Goal: Information Seeking & Learning: Find specific fact

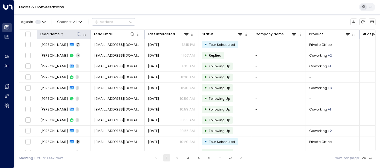
click at [78, 33] on icon at bounding box center [78, 34] width 5 height 5
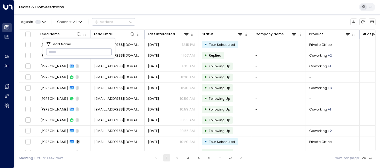
click at [49, 50] on input "text" at bounding box center [79, 52] width 66 height 10
drag, startPoint x: 49, startPoint y: 50, endPoint x: 54, endPoint y: 55, distance: 7.0
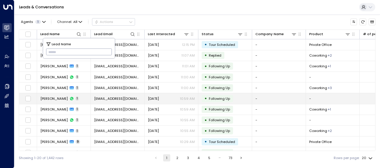
type input "*********"
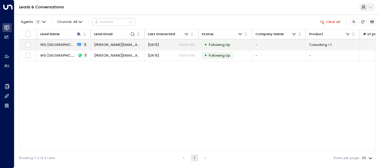
click at [159, 45] on span "[DATE]" at bounding box center [153, 44] width 11 height 5
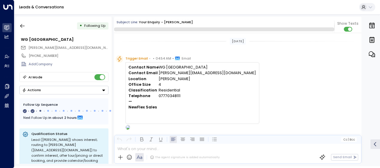
scroll to position [276, 0]
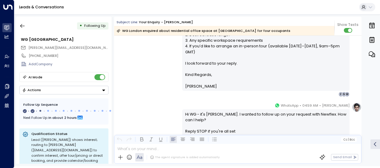
click at [140, 22] on div "Your enquiry - [PERSON_NAME]" at bounding box center [166, 22] width 54 height 5
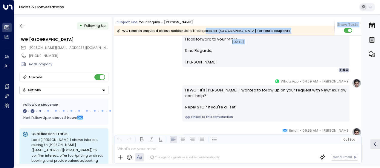
scroll to position [226, 0]
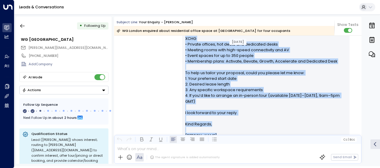
drag, startPoint x: 183, startPoint y: 52, endPoint x: 212, endPoint y: 136, distance: 88.8
click at [212, 136] on div "Subject Line: Your enquiry - [PERSON_NAME] London enquired about residential of…" at bounding box center [237, 91] width 247 height 148
drag, startPoint x: 212, startPoint y: 136, endPoint x: 183, endPoint y: 90, distance: 54.1
copy div "Lo Ipsum, Dolor sit ame cons adipisci el seddoei tempori ut Laboreetdo, 80-44 M…"
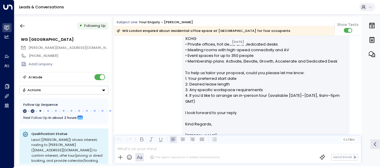
click at [203, 14] on div "Leads & Conversations" at bounding box center [197, 7] width 366 height 15
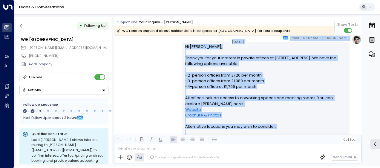
scroll to position [92, 0]
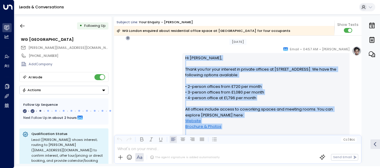
drag, startPoint x: 207, startPoint y: 134, endPoint x: 182, endPoint y: 58, distance: 80.5
click at [182, 58] on div "Hi [PERSON_NAME], Thank you for your interest in private offices at [GEOGRAPHIC…" at bounding box center [265, 164] width 167 height 222
drag, startPoint x: 182, startPoint y: 58, endPoint x: 192, endPoint y: 69, distance: 14.8
copy div "Lo Ipsum, Dolor sit ame cons adipisci el seddoei tempori ut Laboreetdo, 80-44 M…"
click at [160, 75] on div "[PERSON_NAME] • 04:57 AM • Email Hi [PERSON_NAME], Thank you for your interest …" at bounding box center [237, 163] width 247 height 235
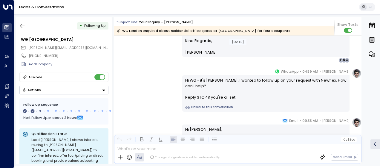
scroll to position [319, 0]
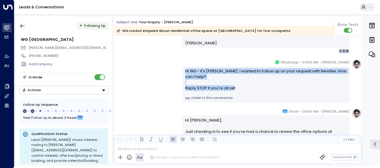
drag, startPoint x: 183, startPoint y: 70, endPoint x: 234, endPoint y: 88, distance: 54.3
click at [234, 88] on div "Hi WG - it's [PERSON_NAME]. I wanted to follow up on your request with Newflex.…" at bounding box center [265, 84] width 167 height 36
drag, startPoint x: 234, startPoint y: 88, endPoint x: 214, endPoint y: 88, distance: 20.3
copy div "Hi WG - it's [PERSON_NAME]. I wanted to follow up on your request with Newflex.…"
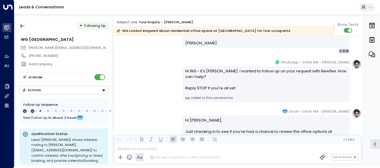
click at [159, 101] on div "[PERSON_NAME] • 04:59 AM • WhatsApp Hi WG - it's [PERSON_NAME]. I wanted to fol…" at bounding box center [237, 80] width 247 height 43
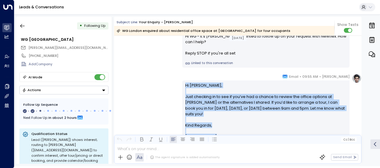
scroll to position [385, 0]
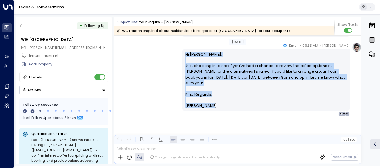
drag, startPoint x: 184, startPoint y: 120, endPoint x: 223, endPoint y: 110, distance: 40.1
click at [223, 110] on div "Hi [PERSON_NAME], Just checking in to see if you’ve had a chance to review the …" at bounding box center [265, 80] width 167 height 61
drag, startPoint x: 223, startPoint y: 110, endPoint x: 188, endPoint y: 78, distance: 47.6
copy div "Hi [PERSON_NAME], Just checking in to see if you’ve had a chance to review the …"
click at [22, 26] on icon "button" at bounding box center [22, 26] width 6 height 6
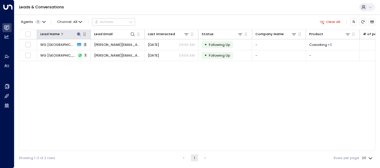
click at [79, 33] on icon at bounding box center [78, 34] width 5 height 5
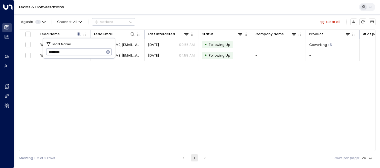
drag, startPoint x: 47, startPoint y: 52, endPoint x: 90, endPoint y: 52, distance: 43.3
click at [90, 52] on input "*********" at bounding box center [75, 52] width 58 height 10
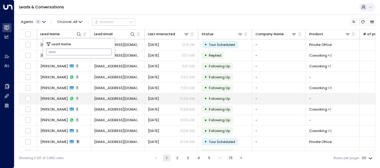
type input "**********"
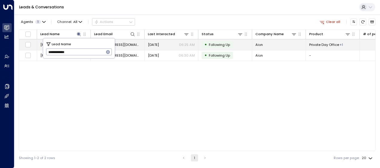
click at [155, 43] on span "[DATE]" at bounding box center [153, 44] width 11 height 5
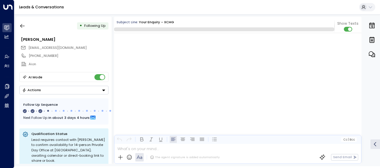
scroll to position [464, 0]
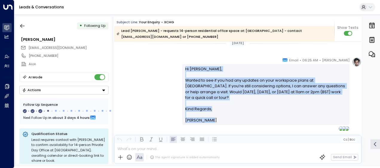
drag, startPoint x: 184, startPoint y: 62, endPoint x: 210, endPoint y: 111, distance: 55.3
click at [210, 111] on div "Hi [PERSON_NAME], Wanted to see if you had any updates on your workspace plans …" at bounding box center [266, 94] width 162 height 57
drag, startPoint x: 210, startPoint y: 111, endPoint x: 194, endPoint y: 89, distance: 26.7
copy div "Hi [PERSON_NAME], Wanted to see if you had any updates on your workspace plans …"
click at [23, 26] on icon "button" at bounding box center [22, 26] width 6 height 6
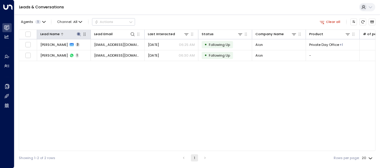
click at [79, 34] on icon at bounding box center [79, 34] width 4 height 4
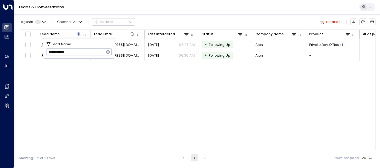
drag, startPoint x: 48, startPoint y: 52, endPoint x: 97, endPoint y: 53, distance: 48.4
click at [97, 53] on input "**********" at bounding box center [75, 52] width 58 height 10
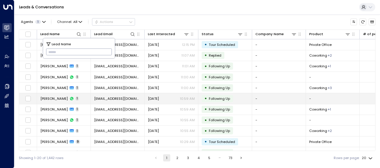
type input "**********"
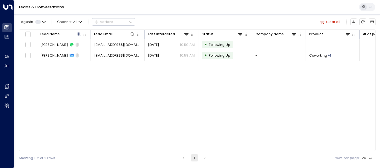
click at [58, 97] on div "Lead Name Lead Email Last Interacted Status Company Name Product # of people AI…" at bounding box center [197, 91] width 357 height 122
click at [267, 103] on div "Lead Name Lead Email Last Interacted Status Company Name Product # of people AI…" at bounding box center [197, 91] width 357 height 122
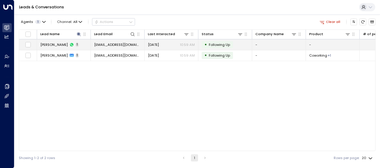
click at [124, 45] on span "[EMAIL_ADDRESS][DOMAIN_NAME]" at bounding box center [117, 44] width 47 height 5
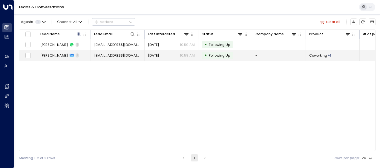
click at [104, 54] on span "[EMAIL_ADDRESS][DOMAIN_NAME]" at bounding box center [117, 55] width 47 height 5
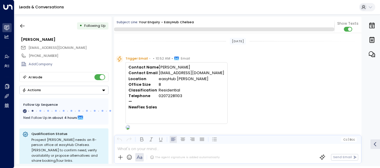
scroll to position [276, 0]
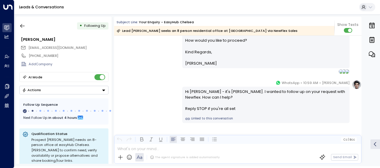
click at [147, 85] on div "[PERSON_NAME] • 10:59 AM • WhatsApp Hi [PERSON_NAME] - it's [PERSON_NAME]. I wa…" at bounding box center [237, 101] width 247 height 43
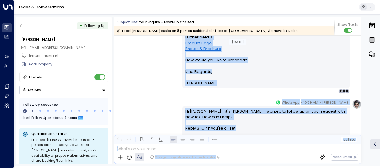
scroll to position [257, 0]
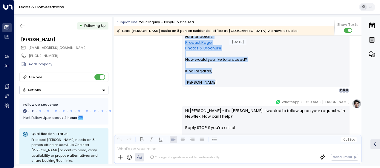
drag, startPoint x: 185, startPoint y: 51, endPoint x: 212, endPoint y: 87, distance: 45.2
drag, startPoint x: 212, startPoint y: 87, endPoint x: 200, endPoint y: 86, distance: 12.6
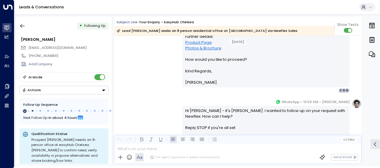
drag, startPoint x: 200, startPoint y: 86, endPoint x: 166, endPoint y: 73, distance: 36.0
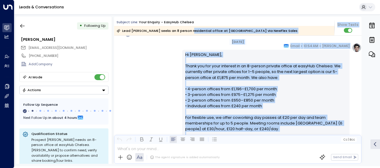
scroll to position [59, 0]
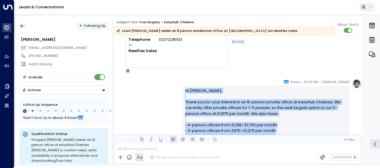
drag, startPoint x: 206, startPoint y: 83, endPoint x: 182, endPoint y: 91, distance: 26.0
drag, startPoint x: 182, startPoint y: 91, endPoint x: 191, endPoint y: 104, distance: 15.5
copy div "Lo Ipsumdo, Sitam con adi elit seddoeiu te in 2-utlabo etdolor magnaa en admiNi…"
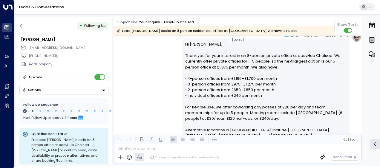
click at [154, 107] on div "[PERSON_NAME] • 10:54 AM • Email Hi [PERSON_NAME], Thank you for your interest …" at bounding box center [237, 139] width 247 height 212
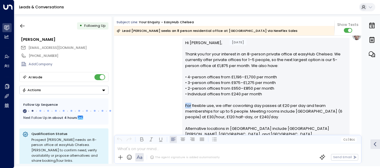
scroll to position [119, 0]
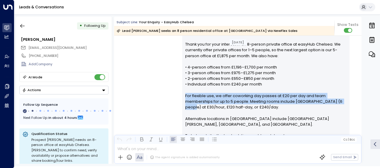
click at [154, 107] on div "[PERSON_NAME] • 10:54 AM • Email Hi [PERSON_NAME], Thank you for your interest …" at bounding box center [237, 127] width 247 height 212
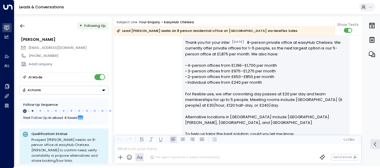
drag, startPoint x: 154, startPoint y: 107, endPoint x: 129, endPoint y: 81, distance: 35.3
click at [129, 81] on div "[PERSON_NAME] • 10:54 AM • Email Hi [PERSON_NAME], Thank you for your interest …" at bounding box center [237, 125] width 247 height 212
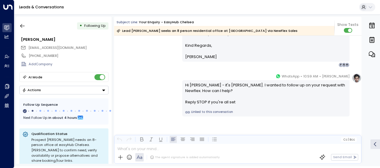
scroll to position [283, 0]
click at [24, 25] on icon "button" at bounding box center [22, 26] width 6 height 6
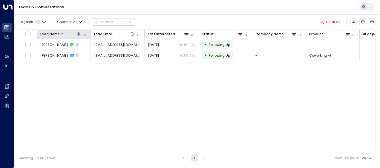
click at [76, 32] on icon at bounding box center [78, 34] width 5 height 5
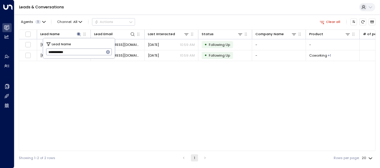
drag, startPoint x: 48, startPoint y: 49, endPoint x: 105, endPoint y: 50, distance: 57.4
click at [105, 50] on div "**********" at bounding box center [79, 52] width 66 height 7
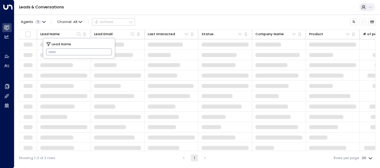
click at [49, 50] on input "text" at bounding box center [79, 52] width 66 height 10
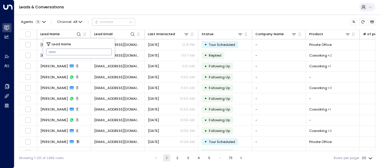
click at [49, 50] on input "text" at bounding box center [79, 52] width 66 height 10
click at [47, 50] on input "text" at bounding box center [79, 52] width 66 height 10
click at [50, 53] on input "text" at bounding box center [79, 52] width 66 height 10
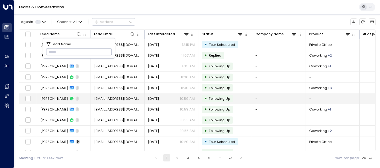
type input "**********"
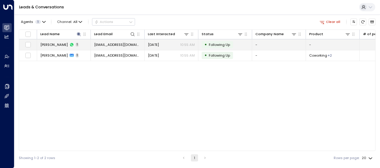
click at [159, 44] on span "[DATE]" at bounding box center [153, 44] width 11 height 5
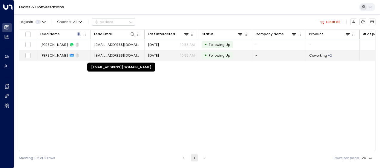
click at [112, 56] on span "[EMAIL_ADDRESS][DOMAIN_NAME]" at bounding box center [117, 55] width 47 height 5
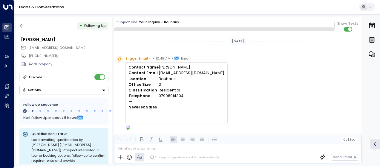
scroll to position [245, 0]
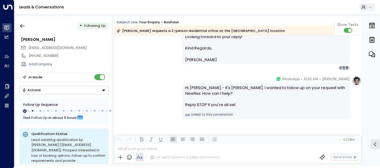
click at [143, 81] on div "[PERSON_NAME] • 10:55 AM • WhatsApp Hi [PERSON_NAME] - it's [PERSON_NAME]. I wa…" at bounding box center [237, 97] width 247 height 43
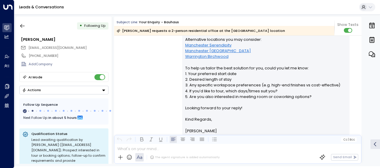
scroll to position [174, 0]
click at [143, 81] on div "[PERSON_NAME] • 10:51 AM • Email Hi [PERSON_NAME], Thanks for your interest in …" at bounding box center [237, 53] width 247 height 177
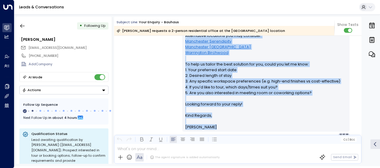
scroll to position [248, 0]
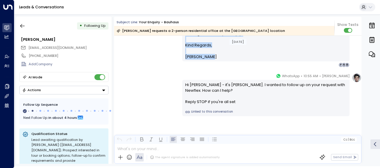
drag, startPoint x: 184, startPoint y: 58, endPoint x: 217, endPoint y: 63, distance: 32.9
drag, startPoint x: 217, startPoint y: 63, endPoint x: 189, endPoint y: 55, distance: 28.5
copy div "Hi [PERSON_NAME], Thanks for your interest in our Bauhaus location in [GEOGRAPH…"
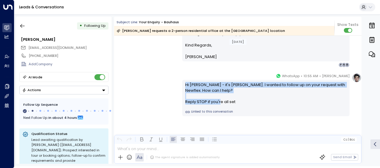
drag, startPoint x: 184, startPoint y: 84, endPoint x: 241, endPoint y: 104, distance: 60.6
click at [241, 104] on div "Hi [PERSON_NAME] - it's [PERSON_NAME]. I wanted to follow up on your request wi…" at bounding box center [266, 93] width 162 height 23
drag, startPoint x: 241, startPoint y: 104, endPoint x: 205, endPoint y: 93, distance: 38.4
click at [205, 93] on div "Hi [PERSON_NAME] - it's [PERSON_NAME]. I wanted to follow up on your request wi…" at bounding box center [266, 93] width 162 height 23
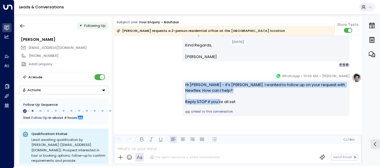
drag, startPoint x: 205, startPoint y: 93, endPoint x: 189, endPoint y: 87, distance: 16.7
copy div "Hi [PERSON_NAME] - it's [PERSON_NAME]. I wanted to follow up on your request wi…"
click at [20, 25] on icon "button" at bounding box center [22, 26] width 6 height 6
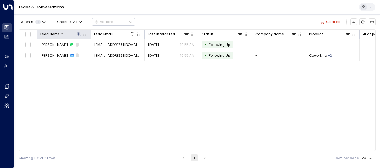
click at [79, 32] on icon at bounding box center [78, 34] width 5 height 5
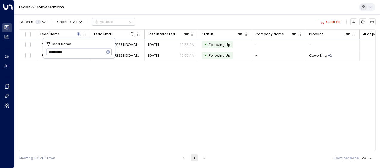
drag, startPoint x: 47, startPoint y: 51, endPoint x: 90, endPoint y: 46, distance: 43.3
click at [90, 46] on div "**********" at bounding box center [79, 49] width 72 height 20
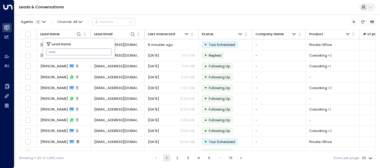
click at [52, 53] on input "text" at bounding box center [79, 52] width 66 height 10
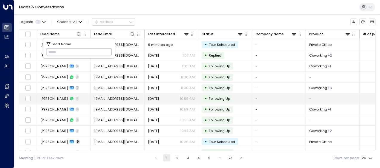
type input "**********"
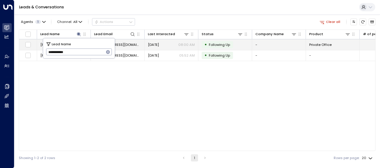
click at [127, 44] on span "[EMAIL_ADDRESS][DOMAIN_NAME]" at bounding box center [117, 44] width 47 height 5
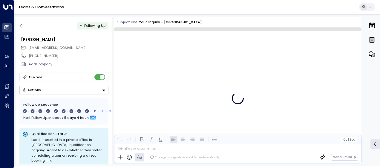
scroll to position [1683, 0]
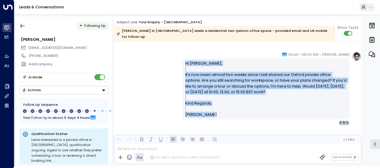
drag, startPoint x: 184, startPoint y: 54, endPoint x: 213, endPoint y: 109, distance: 61.9
click at [213, 109] on div "Hi [PERSON_NAME], It’s now been almost two weeks since I last shared our Oxford…" at bounding box center [266, 89] width 162 height 57
drag, startPoint x: 213, startPoint y: 109, endPoint x: 190, endPoint y: 96, distance: 26.5
copy div "Hi [PERSON_NAME], It’s now been almost two weeks since I last shared our Oxford…"
click at [25, 24] on button "button" at bounding box center [22, 26] width 11 height 11
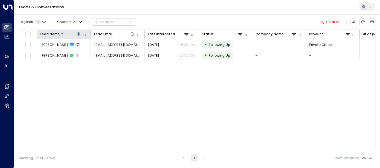
click at [78, 33] on icon at bounding box center [78, 34] width 5 height 5
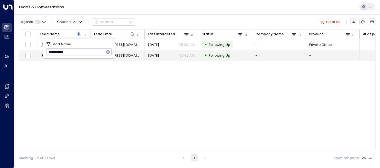
drag, startPoint x: 48, startPoint y: 51, endPoint x: 98, endPoint y: 59, distance: 50.8
click at [98, 59] on body "**********" at bounding box center [190, 82] width 380 height 165
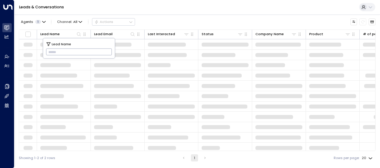
click at [50, 51] on input "text" at bounding box center [79, 52] width 66 height 10
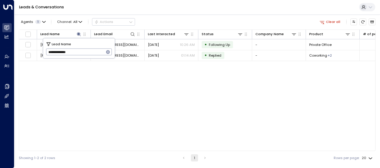
type input "**********"
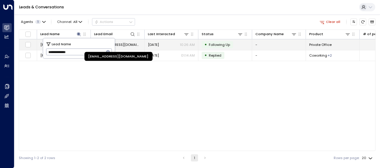
click at [130, 45] on span "[EMAIL_ADDRESS][DOMAIN_NAME]" at bounding box center [117, 44] width 47 height 5
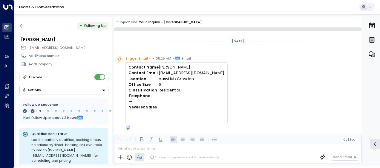
scroll to position [270, 0]
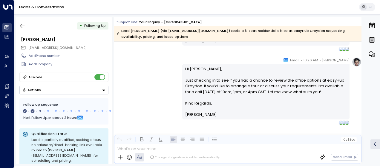
click at [168, 64] on div "[PERSON_NAME] • 10:26 AM • Email Hi [PERSON_NAME], Just checking in to see if y…" at bounding box center [237, 91] width 247 height 68
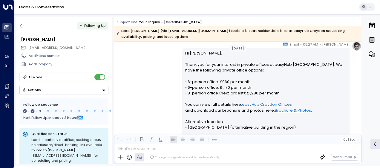
scroll to position [103, 0]
click at [183, 51] on div "Hi [PERSON_NAME], Thank you for your interest in private offices at easyHub [GE…" at bounding box center [265, 131] width 167 height 164
drag, startPoint x: 183, startPoint y: 51, endPoint x: 162, endPoint y: 63, distance: 24.1
click at [162, 63] on div "[PERSON_NAME] • 05:27 AM • Email Hi [PERSON_NAME], Thank you for your interest …" at bounding box center [237, 130] width 247 height 177
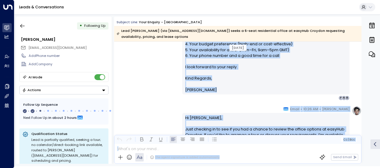
scroll to position [243, 0]
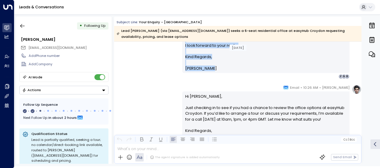
drag, startPoint x: 183, startPoint y: 53, endPoint x: 219, endPoint y: 70, distance: 39.4
drag, startPoint x: 219, startPoint y: 70, endPoint x: 191, endPoint y: 67, distance: 27.7
copy div "Hi [PERSON_NAME], Thank you for your interest in private offices at easyHub [GE…"
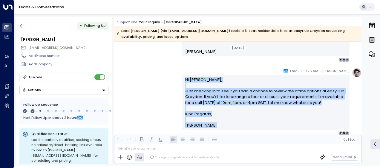
scroll to position [279, 0]
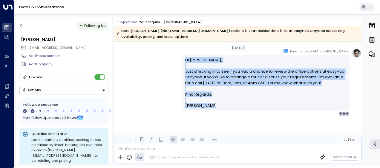
drag, startPoint x: 184, startPoint y: 95, endPoint x: 215, endPoint y: 107, distance: 33.1
click at [215, 107] on div "Hi [PERSON_NAME], Just checking in to see if you had a chance to review the off…" at bounding box center [266, 83] width 162 height 52
drag, startPoint x: 215, startPoint y: 107, endPoint x: 194, endPoint y: 103, distance: 20.8
click at [196, 12] on div "Leads & Conversations" at bounding box center [197, 7] width 366 height 15
drag, startPoint x: 183, startPoint y: 58, endPoint x: 213, endPoint y: 109, distance: 59.1
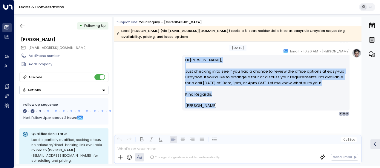
click at [213, 109] on div "Hi [PERSON_NAME], Just checking in to see if you had a chance to review the off…" at bounding box center [265, 82] width 167 height 55
drag, startPoint x: 213, startPoint y: 109, endPoint x: 189, endPoint y: 102, distance: 25.2
click at [22, 24] on icon "button" at bounding box center [22, 26] width 4 height 4
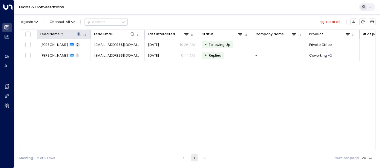
click at [76, 33] on icon at bounding box center [78, 34] width 5 height 5
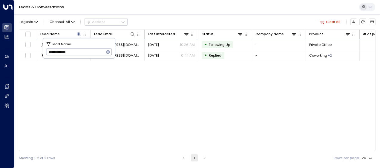
drag, startPoint x: 45, startPoint y: 52, endPoint x: 91, endPoint y: 50, distance: 45.4
click at [91, 50] on div "**********" at bounding box center [79, 49] width 72 height 20
drag, startPoint x: 47, startPoint y: 52, endPoint x: 93, endPoint y: 53, distance: 45.4
click at [93, 53] on input "**********" at bounding box center [75, 52] width 58 height 10
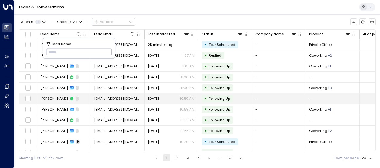
type input "**********"
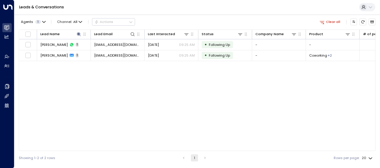
click at [131, 93] on div "Lead Name Lead Email Last Interacted Status Company Name Product # of people AI…" at bounding box center [197, 91] width 357 height 122
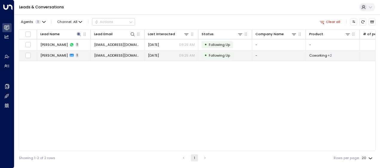
click at [115, 53] on span "[EMAIL_ADDRESS][DOMAIN_NAME]" at bounding box center [117, 55] width 47 height 5
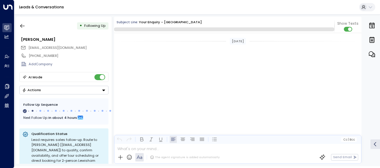
scroll to position [268, 0]
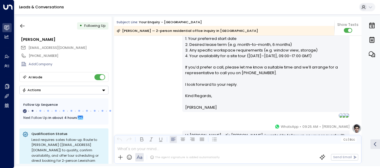
click at [137, 71] on div "[PERSON_NAME] • 09:20 AM • Email Hi [PERSON_NAME], Thank you for your interest …" at bounding box center [237, 18] width 247 height 200
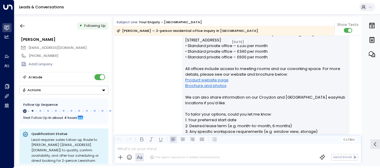
click at [137, 71] on div "[PERSON_NAME] • 09:20 AM • Email Hi [PERSON_NAME], Thank you for your interest …" at bounding box center [237, 100] width 247 height 200
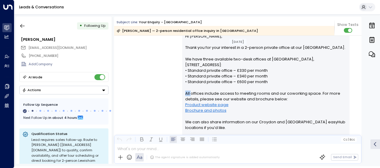
click at [137, 71] on div "[PERSON_NAME] • 09:20 AM • Email Hi [PERSON_NAME], Thank you for your interest …" at bounding box center [237, 124] width 247 height 200
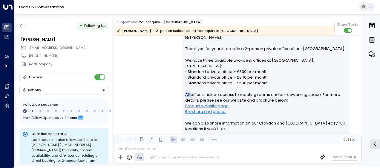
drag, startPoint x: 137, startPoint y: 71, endPoint x: 151, endPoint y: 76, distance: 15.1
click at [151, 76] on div "[PERSON_NAME] • 09:20 AM • Email Hi [PERSON_NAME], Thank you for your interest …" at bounding box center [237, 126] width 247 height 200
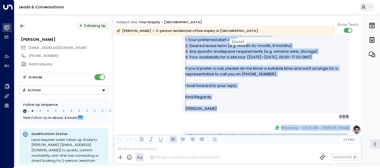
scroll to position [240, 0]
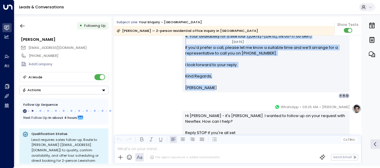
drag, startPoint x: 184, startPoint y: 37, endPoint x: 223, endPoint y: 86, distance: 62.5
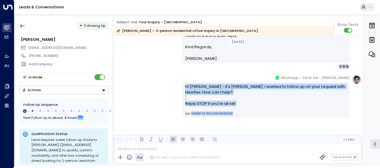
scroll to position [271, 0]
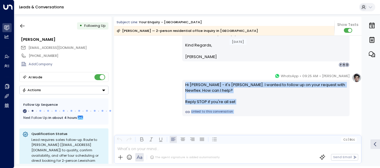
drag, startPoint x: 184, startPoint y: 114, endPoint x: 210, endPoint y: 172, distance: 63.6
click at [210, 167] on html "Overview Leads & Conversations Leads & Conversations Analytics Analytics Agents…" at bounding box center [190, 83] width 380 height 167
drag, startPoint x: 210, startPoint y: 172, endPoint x: 199, endPoint y: 102, distance: 70.8
click at [24, 24] on icon "button" at bounding box center [22, 26] width 6 height 6
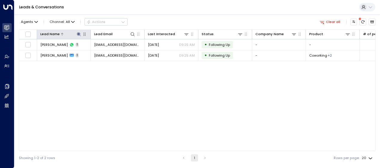
click at [78, 33] on icon at bounding box center [79, 34] width 4 height 4
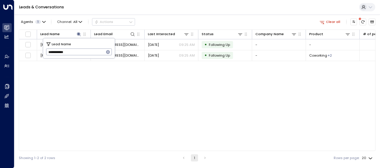
drag, startPoint x: 47, startPoint y: 51, endPoint x: 82, endPoint y: 54, distance: 35.4
click at [82, 54] on input "**********" at bounding box center [75, 52] width 58 height 10
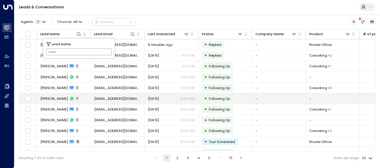
type input "**********"
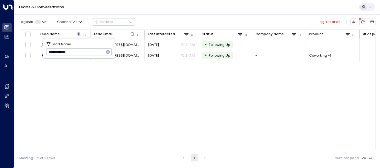
click at [102, 87] on div "Lead Name Lead Email Last Interacted Status Company Name Product # of people AI…" at bounding box center [197, 91] width 357 height 122
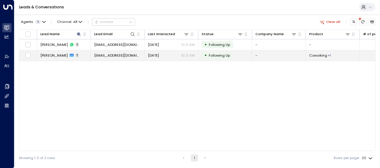
click at [123, 53] on span "[EMAIL_ADDRESS][DOMAIN_NAME]" at bounding box center [117, 55] width 47 height 5
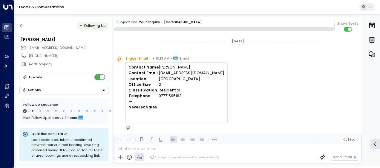
scroll to position [240, 0]
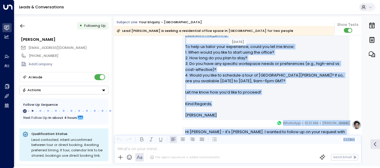
scroll to position [198, 0]
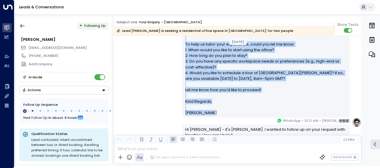
drag, startPoint x: 183, startPoint y: 52, endPoint x: 222, endPoint y: 101, distance: 62.9
click at [222, 101] on div "Hi [PERSON_NAME], Thank you for your interest in our private offices at [GEOGRA…" at bounding box center [265, 33] width 167 height 170
drag, startPoint x: 222, startPoint y: 101, endPoint x: 199, endPoint y: 74, distance: 35.2
click at [217, 79] on p "Hi [PERSON_NAME], Thank you for your interest in our private offices at [GEOGRA…" at bounding box center [266, 24] width 162 height 149
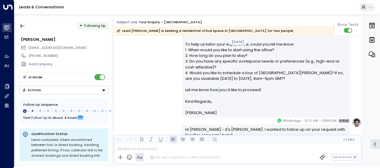
click at [217, 79] on p "Hi [PERSON_NAME], Thank you for your interest in our private offices at [GEOGRA…" at bounding box center [266, 24] width 162 height 149
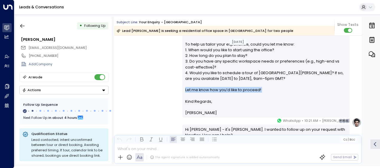
click at [155, 75] on div "[PERSON_NAME] • 10:15 AM • Email Hi [PERSON_NAME], Thank you for your interest …" at bounding box center [237, 32] width 247 height 183
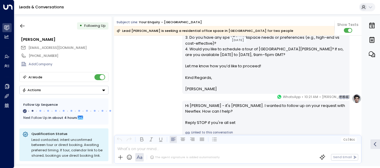
scroll to position [234, 0]
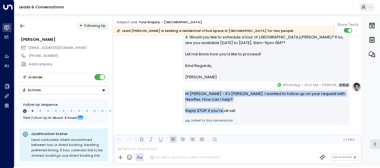
drag, startPoint x: 183, startPoint y: 94, endPoint x: 244, endPoint y: 114, distance: 64.1
click at [244, 114] on div "Hi [PERSON_NAME] - it's [PERSON_NAME]. I wanted to follow up on your request wi…" at bounding box center [265, 107] width 167 height 36
drag, startPoint x: 244, startPoint y: 114, endPoint x: 212, endPoint y: 110, distance: 32.5
click at [23, 24] on icon "button" at bounding box center [22, 26] width 6 height 6
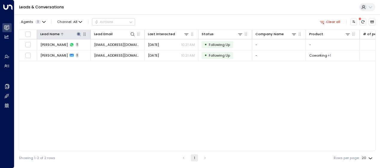
click at [78, 34] on icon at bounding box center [79, 34] width 4 height 4
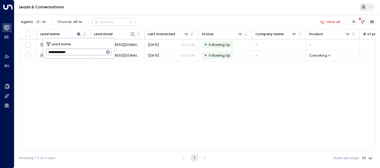
drag, startPoint x: 48, startPoint y: 51, endPoint x: 88, endPoint y: 48, distance: 40.4
click at [88, 48] on input "**********" at bounding box center [75, 52] width 58 height 10
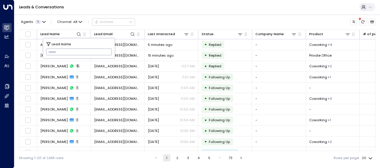
click at [50, 51] on input "text" at bounding box center [79, 52] width 66 height 10
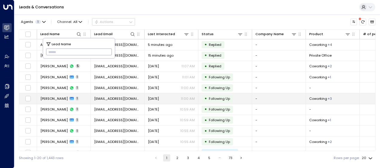
type input "**********"
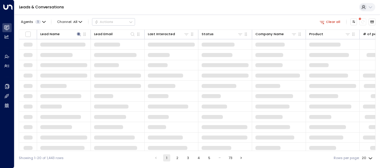
click at [58, 97] on span at bounding box center [60, 96] width 41 height 4
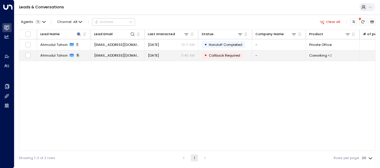
click at [117, 53] on span "[EMAIL_ADDRESS][DOMAIN_NAME]" at bounding box center [117, 55] width 47 height 5
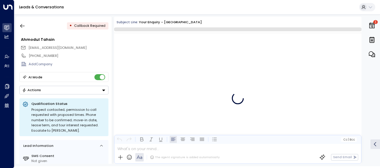
scroll to position [798, 0]
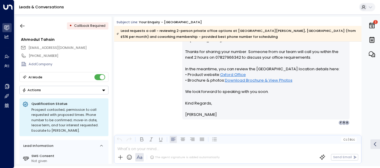
click at [161, 57] on div "[PERSON_NAME] • 11:46 AM • Email Hi [PERSON_NAME], Thanks for sharing your numb…" at bounding box center [237, 77] width 247 height 97
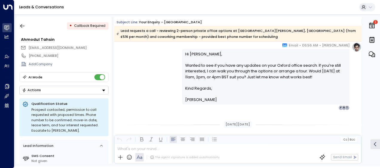
click at [161, 57] on div "[PERSON_NAME] • 06:56 AM • Email Hi Ahmodul, Wanted to see if you have any upda…" at bounding box center [237, 76] width 247 height 68
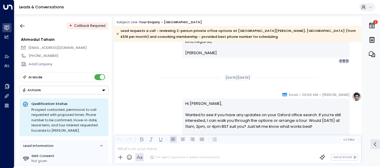
click at [161, 57] on div "[DATE][DATE] [DATE][DATE] [PERSON_NAME] • 06:56 AM • Email Hi [PERSON_NAME], Th…" at bounding box center [237, 32] width 247 height 715
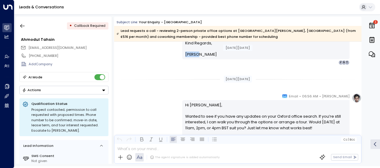
click at [161, 57] on div "[PERSON_NAME] • 11:56 AM • Email Hi [PERSON_NAME], Just checking in to see if y…" at bounding box center [237, 31] width 247 height 68
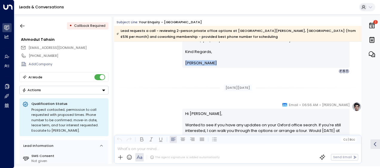
click at [161, 57] on div "[PERSON_NAME] • 11:56 AM • Email Hi [PERSON_NAME], Just checking in to see if y…" at bounding box center [237, 40] width 247 height 68
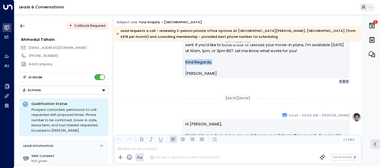
click at [161, 57] on div "[PERSON_NAME] • 11:56 AM • Email Hi [PERSON_NAME], Just checking in to see if y…" at bounding box center [237, 50] width 247 height 68
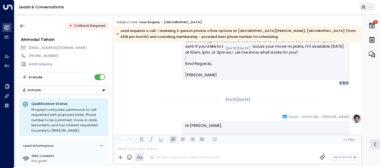
click at [161, 57] on div "[PERSON_NAME] • 11:56 AM • Email Hi [PERSON_NAME], Just checking in to see if y…" at bounding box center [237, 52] width 247 height 68
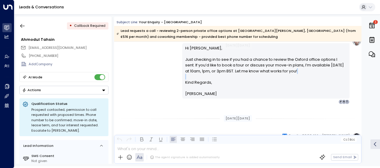
scroll to position [321, 0]
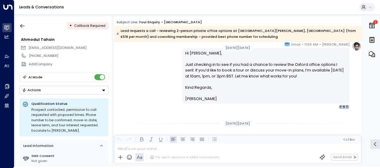
click at [161, 57] on div "[PERSON_NAME] • 11:56 AM • Email Hi [PERSON_NAME], Just checking in to see if y…" at bounding box center [237, 76] width 247 height 68
click at [163, 60] on div "[PERSON_NAME] • 11:56 AM • Email Hi [PERSON_NAME], Just checking in to see if y…" at bounding box center [237, 76] width 247 height 68
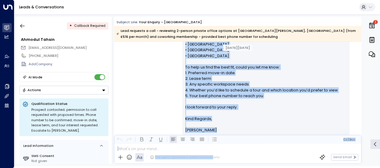
scroll to position [223, 0]
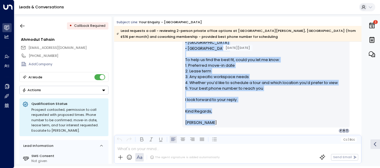
drag, startPoint x: 184, startPoint y: 72, endPoint x: 211, endPoint y: 121, distance: 55.9
click at [211, 121] on div "Hi [PERSON_NAME], Thank you for your interest in a 2-person private office at […" at bounding box center [266, 28] width 162 height 195
drag, startPoint x: 211, startPoint y: 121, endPoint x: 191, endPoint y: 81, distance: 44.6
click at [191, 81] on p "Hi [PERSON_NAME], Thank you for your interest in a 2-person private office at […" at bounding box center [266, 20] width 162 height 178
click at [159, 79] on div "[PERSON_NAME] • 06:56 AM • Email Hi [PERSON_NAME], Thank you for your interest …" at bounding box center [237, 28] width 247 height 212
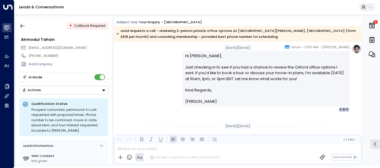
scroll to position [318, 0]
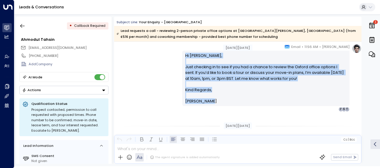
drag, startPoint x: 183, startPoint y: 54, endPoint x: 208, endPoint y: 106, distance: 58.1
click at [208, 106] on div "[PERSON_NAME] • 11:56 AM • Email Hi [PERSON_NAME], Just checking in to see if y…" at bounding box center [265, 78] width 167 height 68
click at [151, 76] on div "[PERSON_NAME] • 11:56 AM • Email Hi [PERSON_NAME], Just checking in to see if y…" at bounding box center [237, 78] width 247 height 68
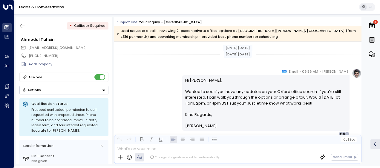
scroll to position [402, 0]
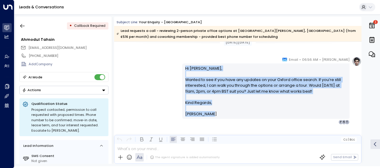
drag, startPoint x: 184, startPoint y: 68, endPoint x: 211, endPoint y: 115, distance: 54.8
click at [211, 115] on div "Hi [PERSON_NAME], Wanted to see if you have any updates on your Oxford office s…" at bounding box center [266, 92] width 162 height 52
drag, startPoint x: 211, startPoint y: 115, endPoint x: 193, endPoint y: 110, distance: 18.6
click at [141, 90] on div "[PERSON_NAME] • 06:56 AM • Email Hi Ahmodul, Wanted to see if you have any upda…" at bounding box center [237, 91] width 247 height 68
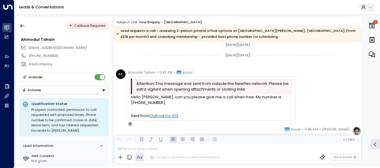
scroll to position [497, 0]
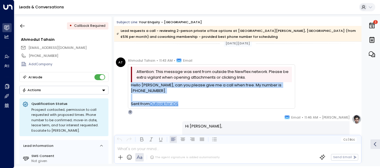
drag, startPoint x: 132, startPoint y: 85, endPoint x: 193, endPoint y: 98, distance: 62.2
click at [193, 98] on div "Hello [PERSON_NAME], can you please give me a call when free. My number is [PHO…" at bounding box center [211, 94] width 161 height 24
drag, startPoint x: 193, startPoint y: 98, endPoint x: 164, endPoint y: 86, distance: 31.2
click at [121, 90] on div "AT Ahmodul Tahsin • 11:43 AM • Email Attention: This message was sent from outs…" at bounding box center [205, 86] width 179 height 57
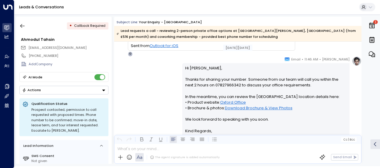
scroll to position [557, 0]
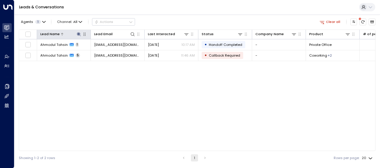
click at [80, 33] on icon at bounding box center [79, 34] width 4 height 4
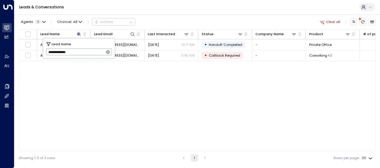
drag, startPoint x: 48, startPoint y: 53, endPoint x: 87, endPoint y: 53, distance: 38.8
click at [87, 53] on input "**********" at bounding box center [75, 52] width 58 height 10
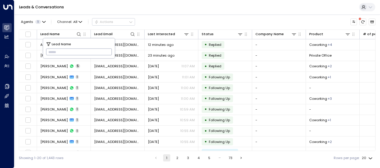
click at [49, 52] on input "text" at bounding box center [79, 52] width 66 height 10
paste input "**********"
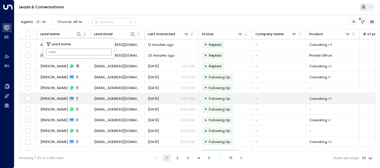
type input "**********"
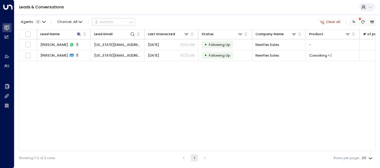
click at [55, 99] on div "Lead Name Lead Email Last Interacted Status Company Name Product # of people AI…" at bounding box center [197, 91] width 357 height 122
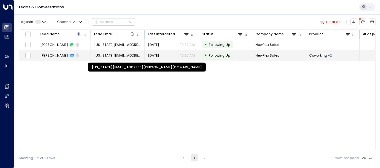
click at [123, 54] on span "[US_STATE][EMAIL_ADDRESS][PERSON_NAME][DOMAIN_NAME]" at bounding box center [117, 55] width 47 height 5
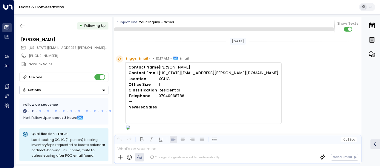
scroll to position [217, 0]
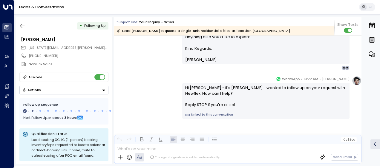
click at [143, 76] on div "[PERSON_NAME] • 10:22 AM • WhatsApp Hi [PERSON_NAME] - it's [PERSON_NAME]. I wa…" at bounding box center [237, 97] width 247 height 43
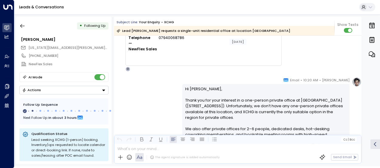
scroll to position [73, 0]
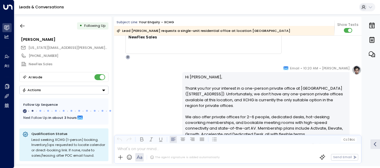
click at [143, 76] on div "[PERSON_NAME] • 10:20 AM • Email Hi [PERSON_NAME], Thank you for your interest …" at bounding box center [237, 139] width 247 height 148
drag, startPoint x: 143, startPoint y: 76, endPoint x: 176, endPoint y: 80, distance: 33.1
click at [176, 80] on div "[PERSON_NAME] • 10:20 AM • Email Hi [PERSON_NAME], Thank you for your interest …" at bounding box center [237, 139] width 247 height 148
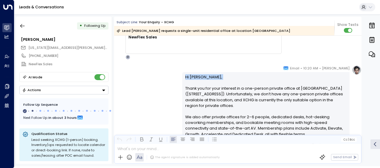
click at [167, 79] on div "[PERSON_NAME] • 10:20 AM • Email Hi [PERSON_NAME], Thank you for your interest …" at bounding box center [237, 139] width 247 height 148
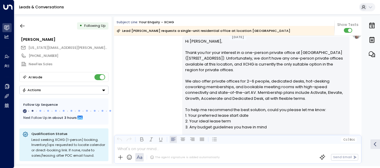
scroll to position [121, 0]
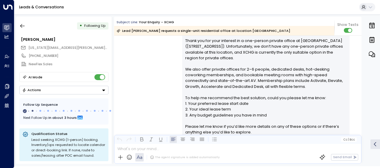
click at [186, 39] on p "Hi [PERSON_NAME], Thank you for your interest in a one-person private office at…" at bounding box center [266, 84] width 162 height 115
click at [171, 48] on div "[PERSON_NAME] • 10:20 AM • Email Hi [PERSON_NAME], Thank you for your interest …" at bounding box center [237, 92] width 247 height 148
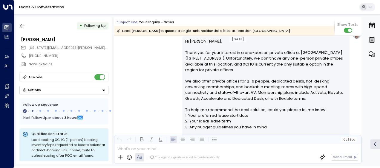
scroll to position [97, 0]
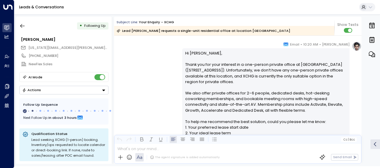
click at [185, 52] on p "Hi [PERSON_NAME], Thank you for your interest in a one-person private office at…" at bounding box center [266, 107] width 162 height 115
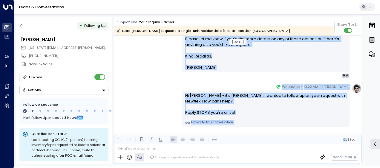
scroll to position [214, 0]
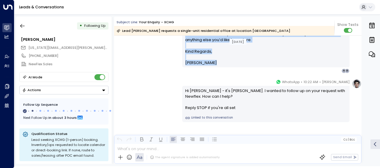
drag, startPoint x: 184, startPoint y: 52, endPoint x: 213, endPoint y: 64, distance: 31.2
click at [213, 64] on div "Hi [PERSON_NAME], Thank you for your interest in a one-person private office at…" at bounding box center [266, 0] width 162 height 132
drag, startPoint x: 213, startPoint y: 64, endPoint x: 205, endPoint y: 61, distance: 8.4
click at [207, 60] on p "[PERSON_NAME]" at bounding box center [266, 63] width 162 height 6
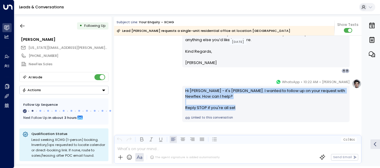
drag, startPoint x: 184, startPoint y: 90, endPoint x: 239, endPoint y: 114, distance: 60.0
click at [239, 114] on div "Hi [PERSON_NAME] - it's [PERSON_NAME]. I wanted to follow up on your request wi…" at bounding box center [265, 104] width 167 height 36
drag, startPoint x: 239, startPoint y: 114, endPoint x: 206, endPoint y: 106, distance: 33.9
